Goal: Find specific page/section: Find specific page/section

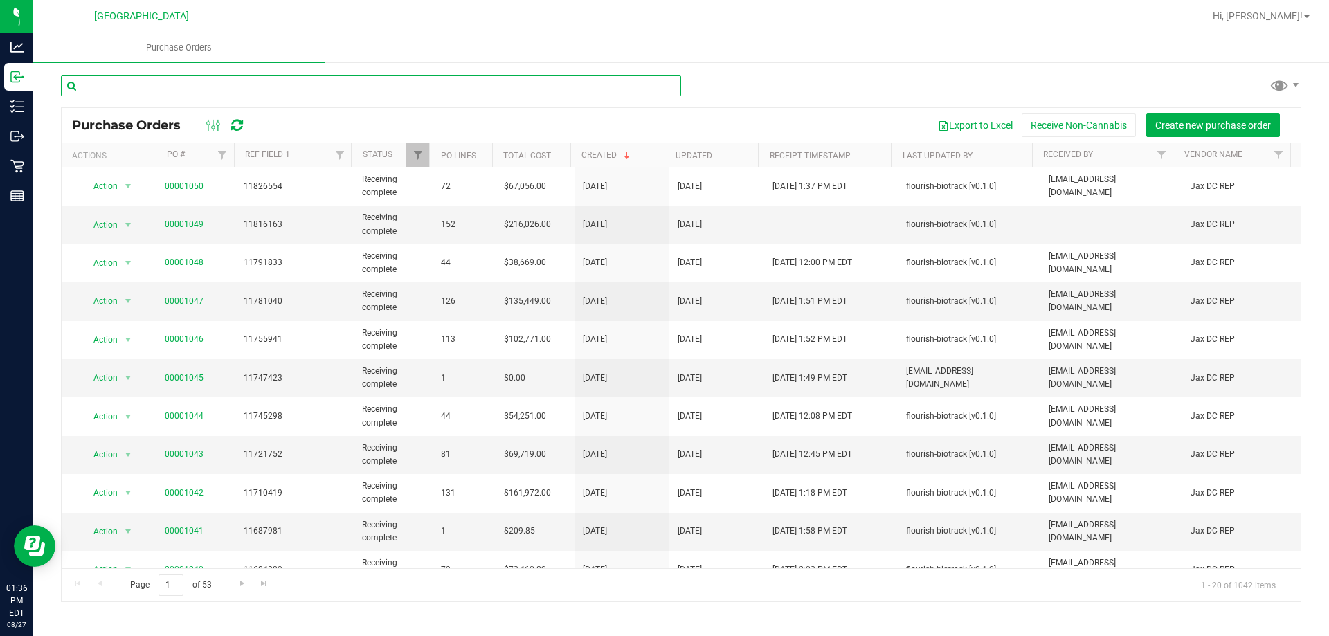
click at [379, 89] on input "text" at bounding box center [371, 85] width 620 height 21
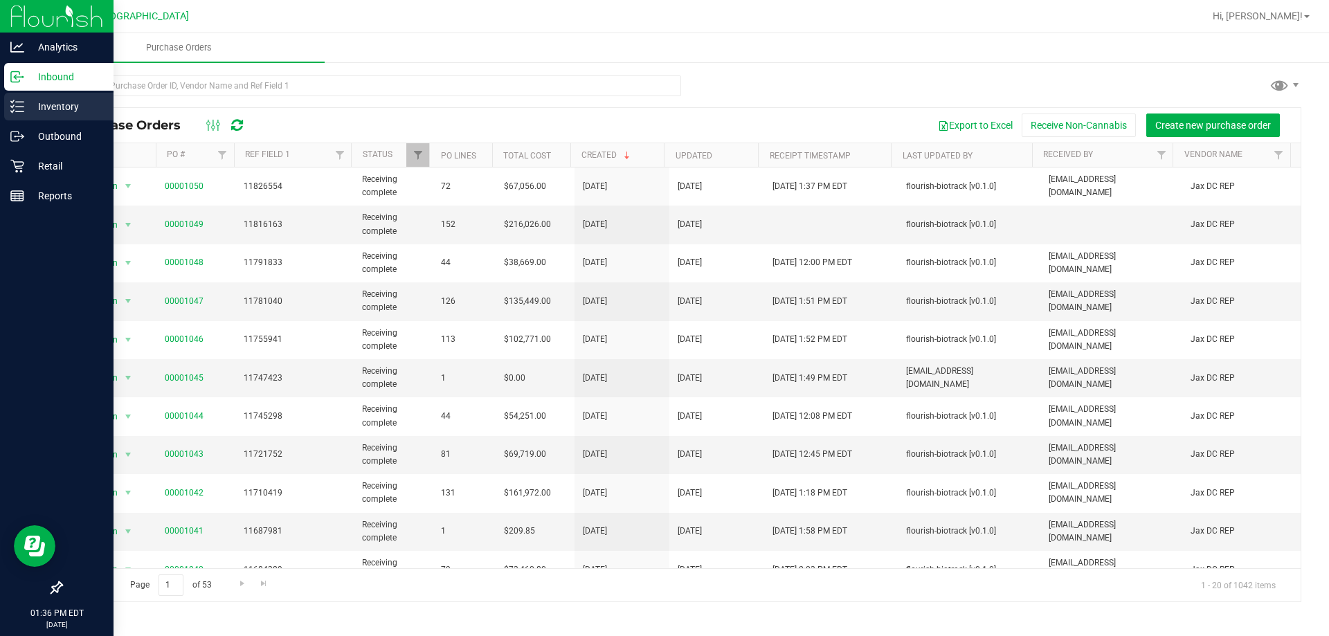
click at [6, 97] on div "Inventory" at bounding box center [58, 107] width 109 height 28
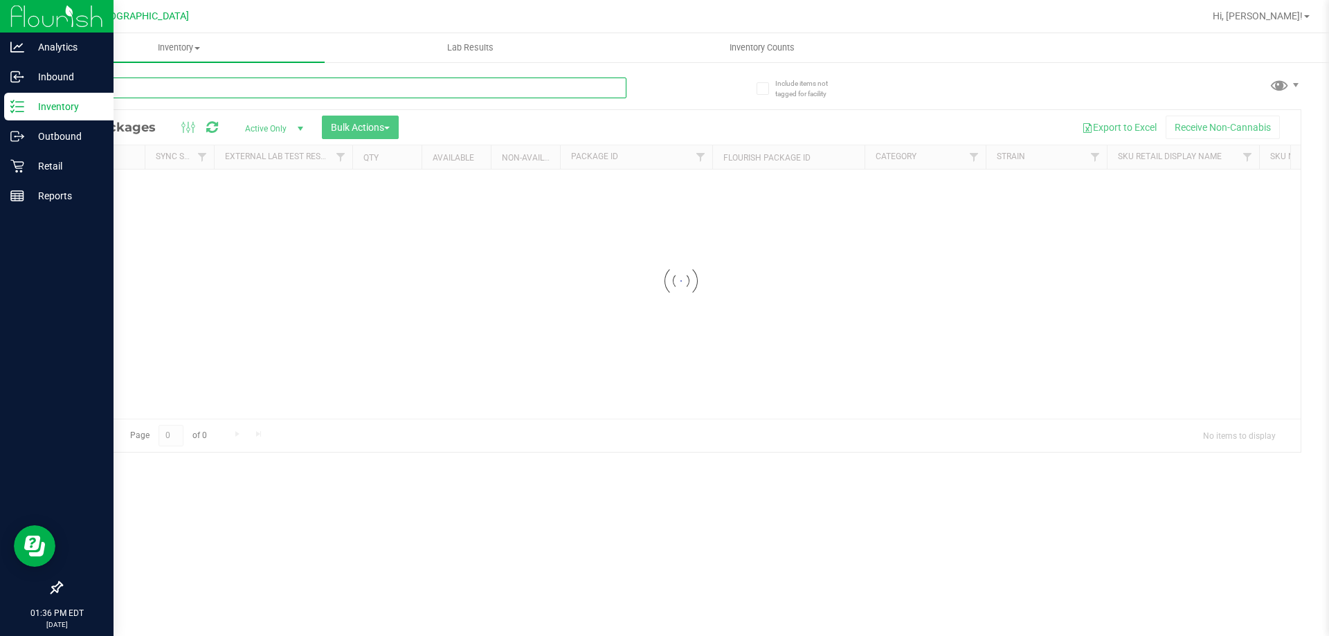
click at [288, 80] on input "text" at bounding box center [344, 88] width 566 height 21
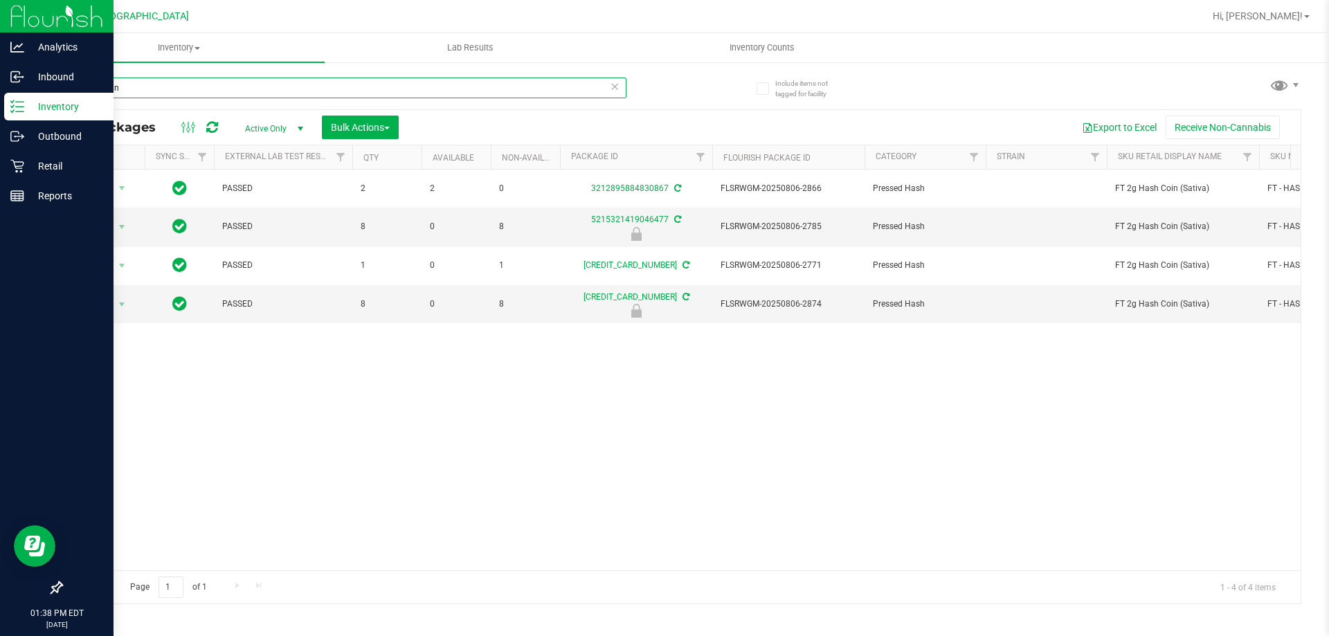
click at [492, 89] on input "hash coin" at bounding box center [344, 88] width 566 height 21
type input "pine zap"
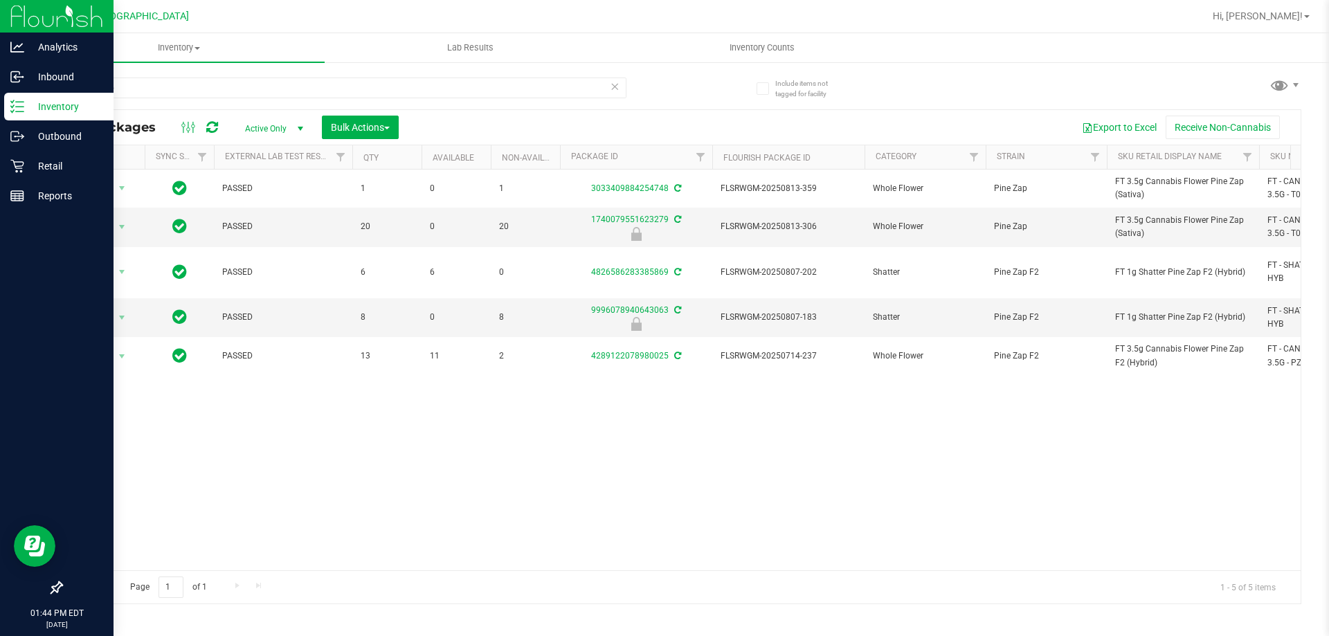
click at [430, 431] on div "Action Action Adjust qty Create package Edit attributes Global inventory Locate…" at bounding box center [681, 370] width 1239 height 401
